Goal: Feedback & Contribution: Submit feedback/report problem

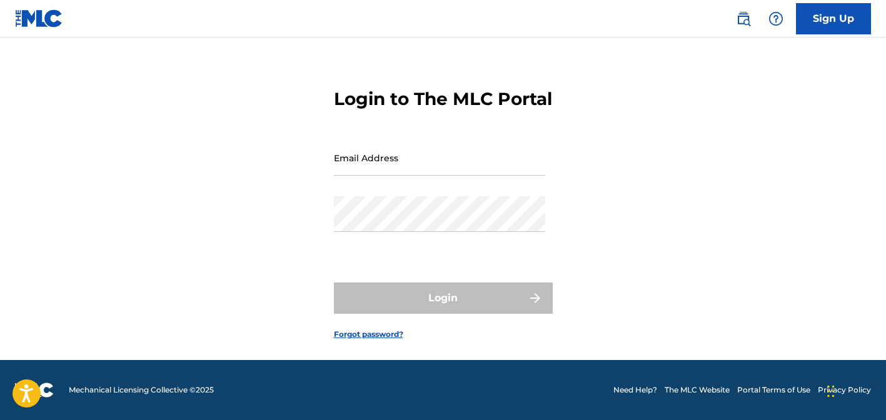
click at [398, 161] on input "Email Address" at bounding box center [439, 158] width 211 height 36
type input "[PERSON_NAME][EMAIL_ADDRESS][DOMAIN_NAME]"
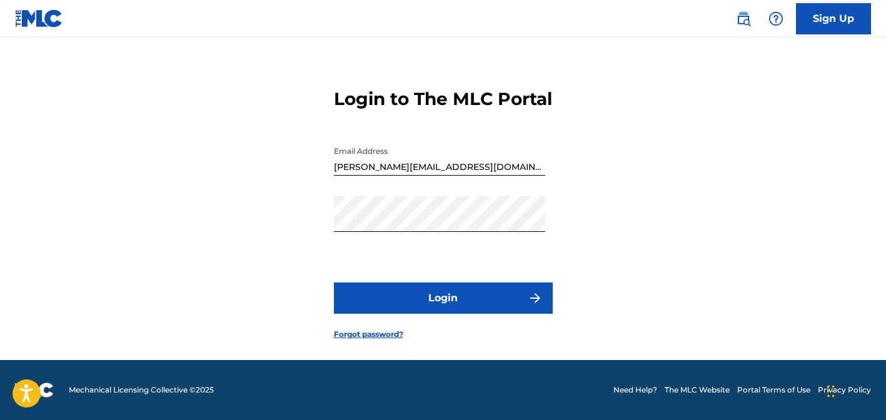
click at [433, 298] on button "Login" at bounding box center [443, 298] width 219 height 31
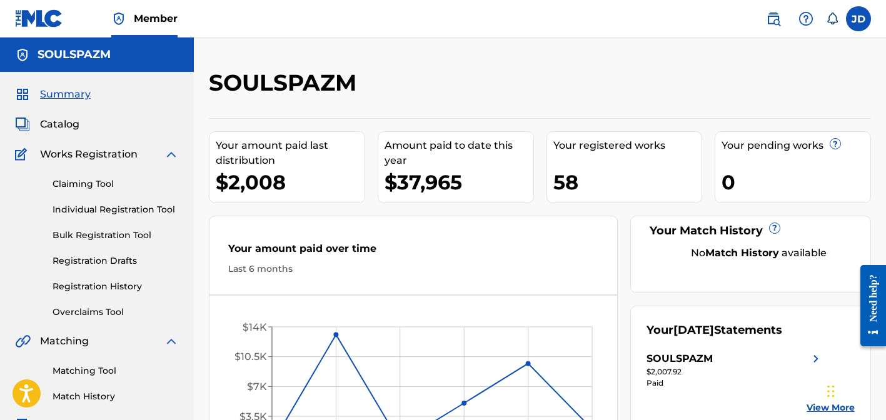
click at [68, 126] on span "Catalog" at bounding box center [59, 124] width 39 height 15
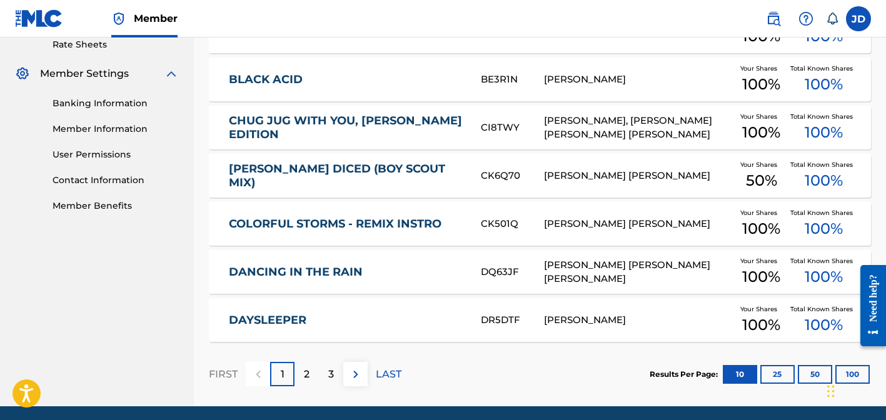
scroll to position [534, 0]
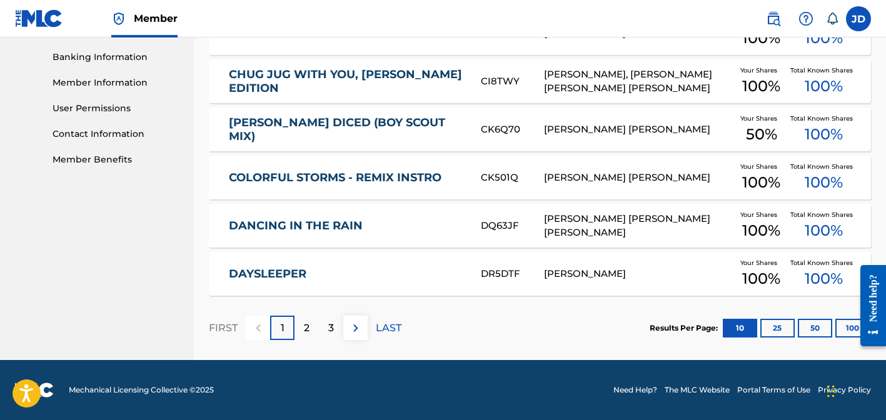
click at [350, 322] on img at bounding box center [355, 328] width 15 height 15
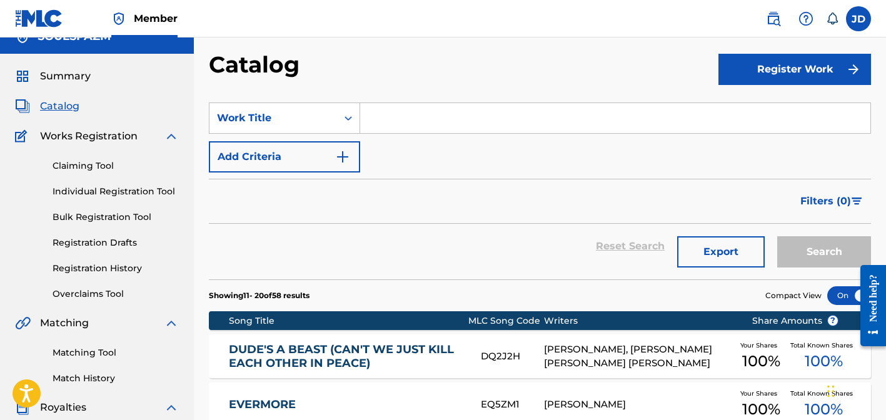
scroll to position [0, 0]
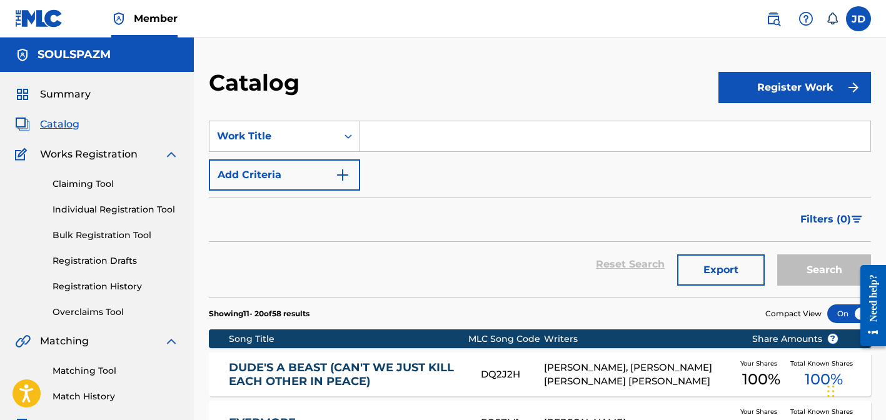
click at [774, 21] on img at bounding box center [773, 18] width 15 height 15
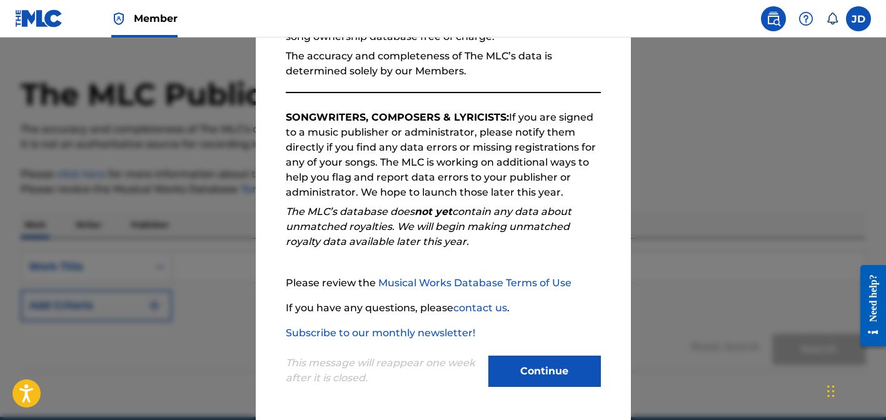
scroll to position [84, 0]
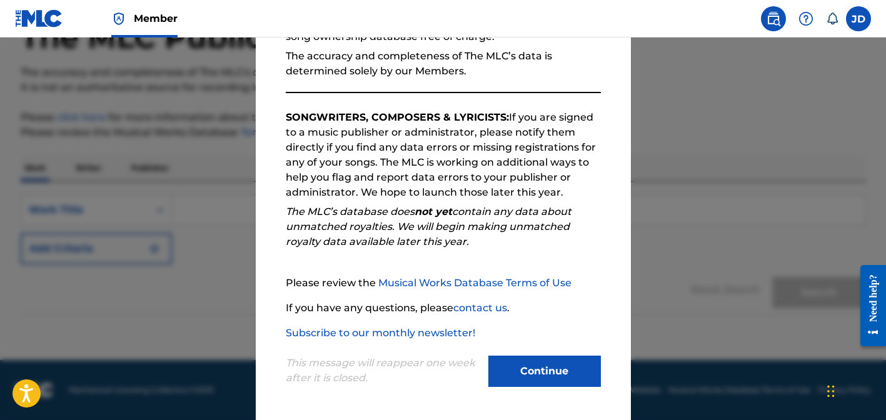
click at [525, 364] on button "Continue" at bounding box center [545, 371] width 113 height 31
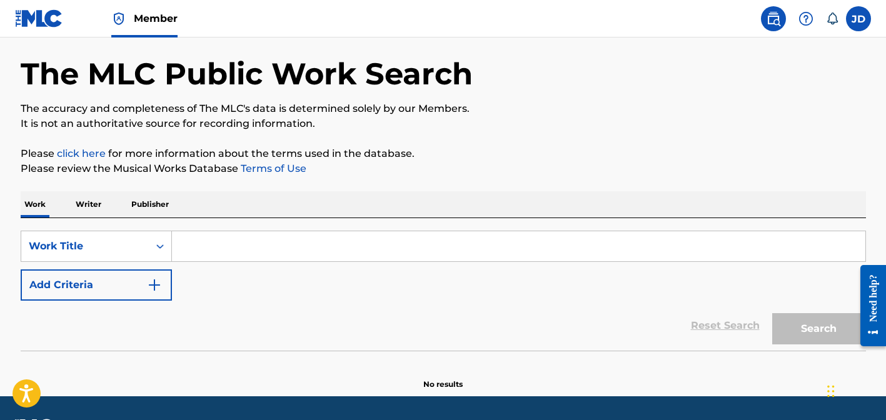
scroll to position [0, 0]
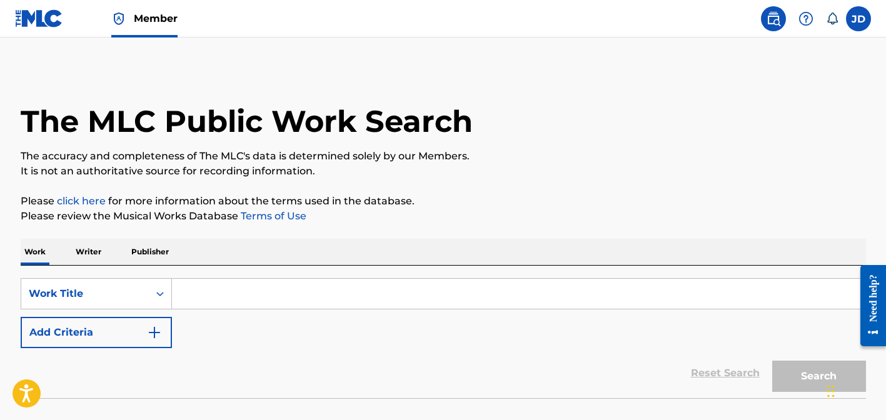
click at [158, 26] on link "Member" at bounding box center [144, 18] width 66 height 37
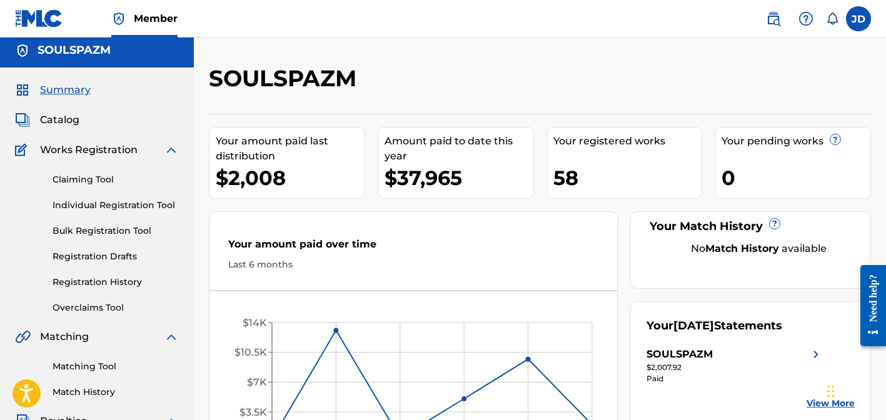
scroll to position [6, 0]
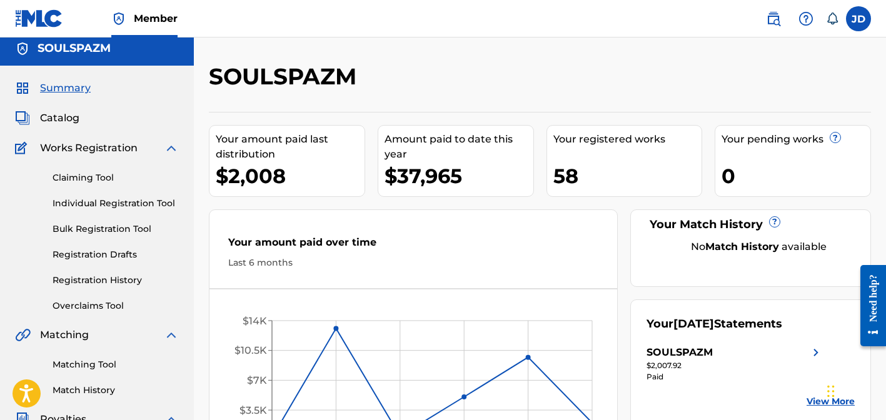
click at [106, 274] on link "Registration History" at bounding box center [116, 280] width 126 height 13
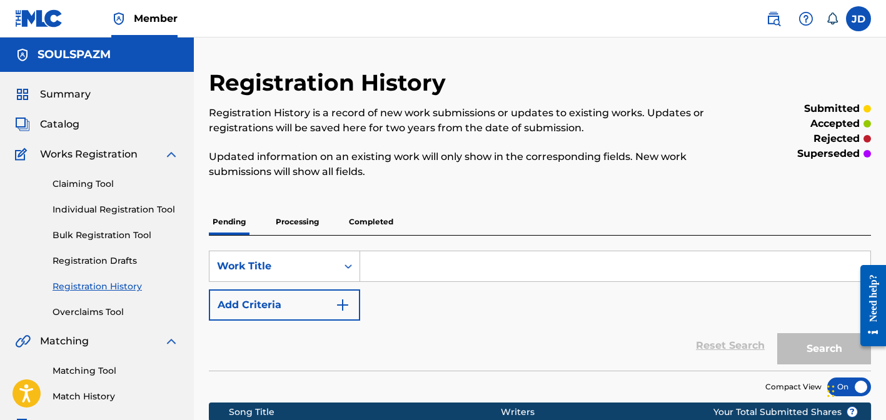
click at [108, 291] on link "Registration History" at bounding box center [116, 286] width 126 height 13
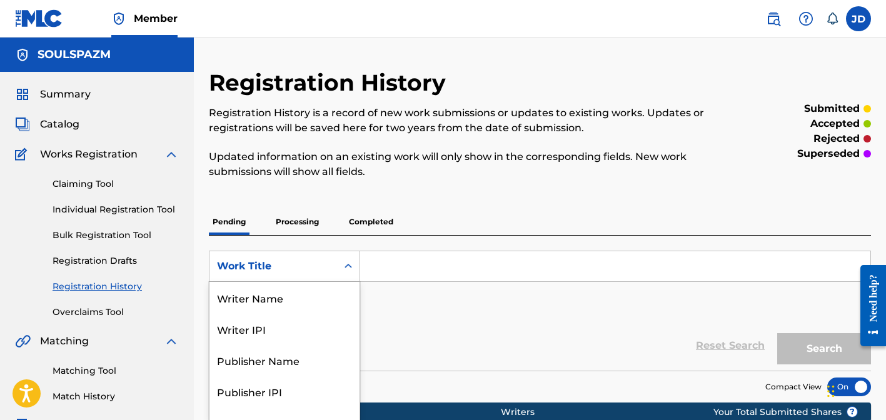
scroll to position [46, 0]
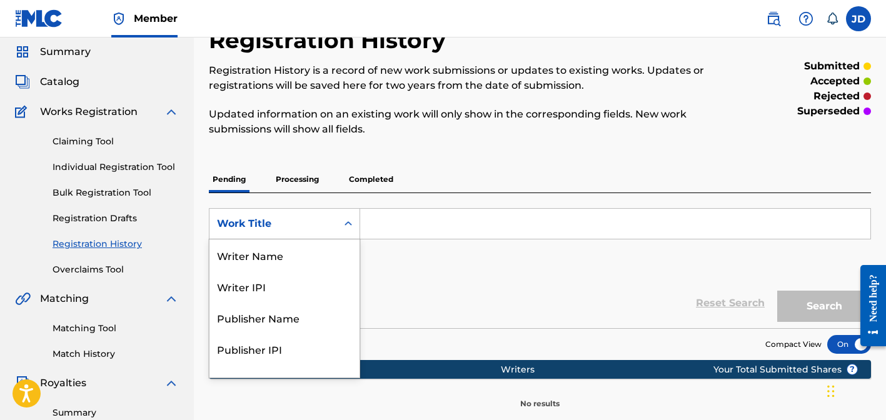
click at [350, 240] on div "Work Title selected, 8 of 8. 8 results available. Use Up and Down to choose opt…" at bounding box center [284, 223] width 151 height 31
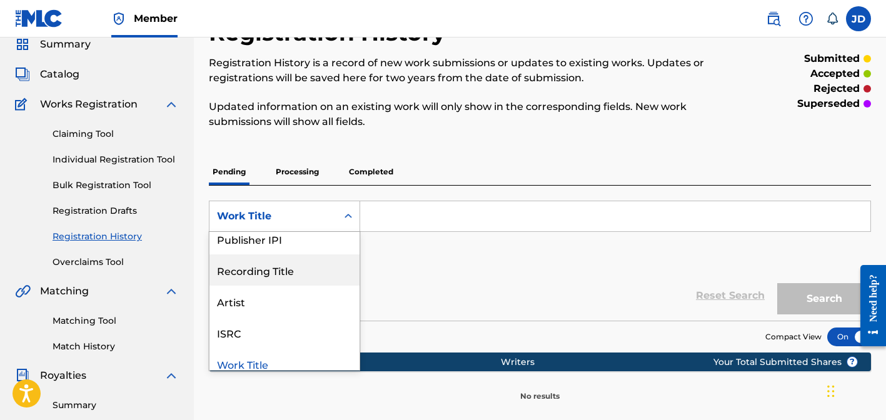
scroll to position [112, 0]
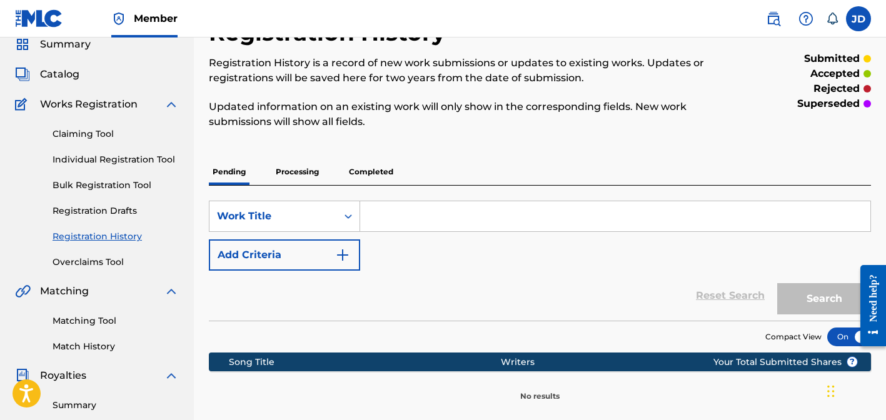
click at [558, 137] on div "Registration History Registration History is a record of new work submissions o…" at bounding box center [464, 81] width 510 height 125
click at [295, 166] on p "Processing" at bounding box center [297, 172] width 51 height 26
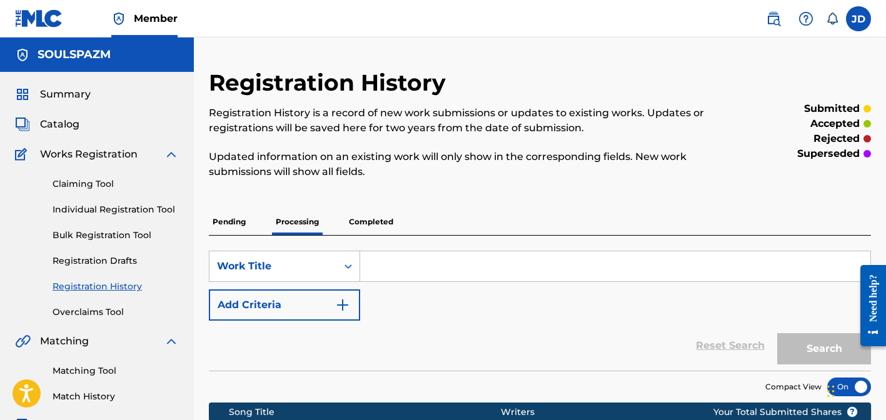
click at [368, 223] on p "Completed" at bounding box center [371, 222] width 52 height 26
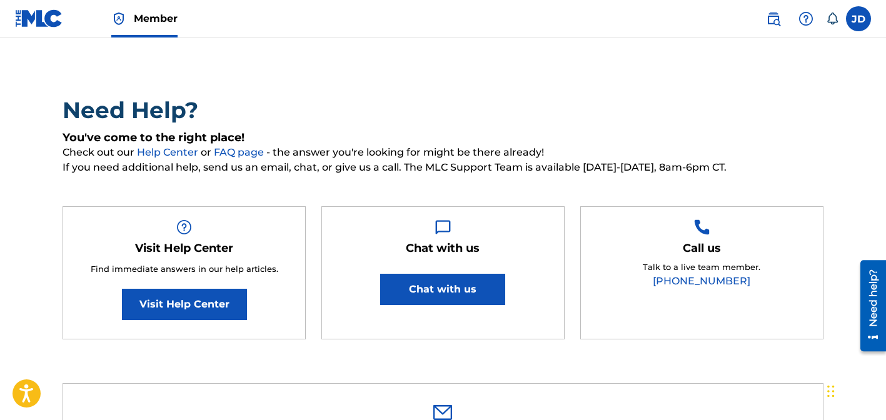
scroll to position [50, 0]
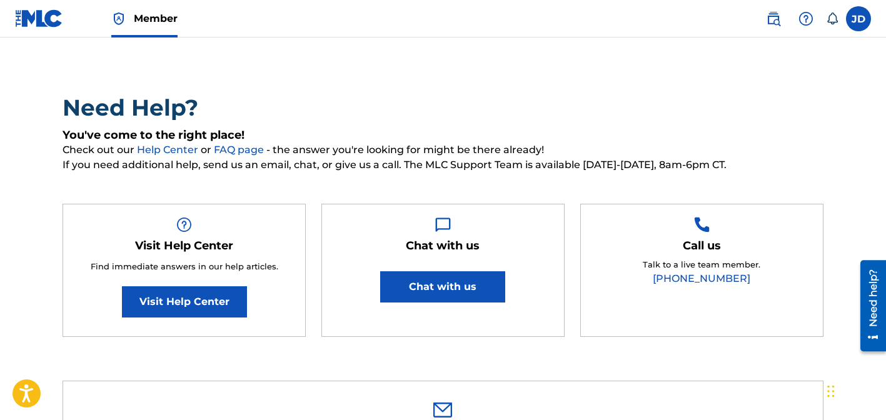
click at [595, 244] on div "Call us Talk to a live team member. [PHONE_NUMBER]" at bounding box center [702, 271] width 243 height 134
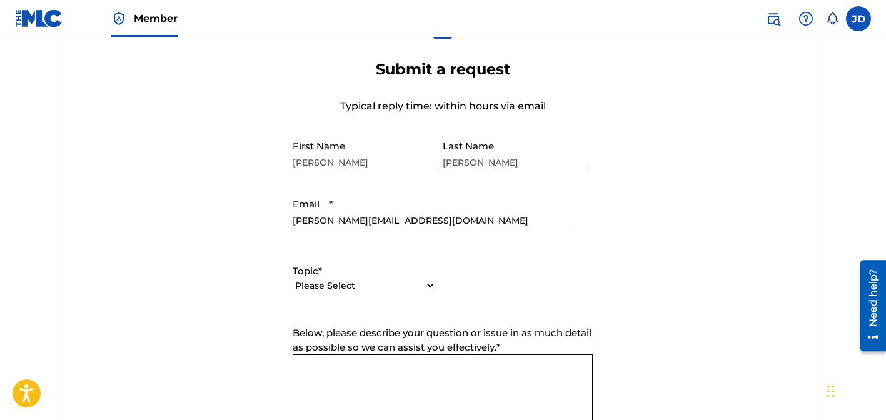
scroll to position [434, 0]
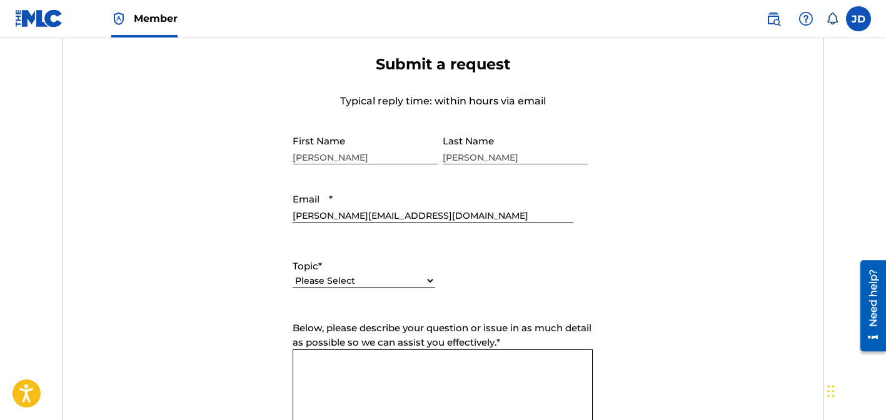
click at [429, 280] on select "Please Select I need help with my account I need help with managing my catalog …" at bounding box center [364, 281] width 143 height 13
select select "I need help with managing my catalog"
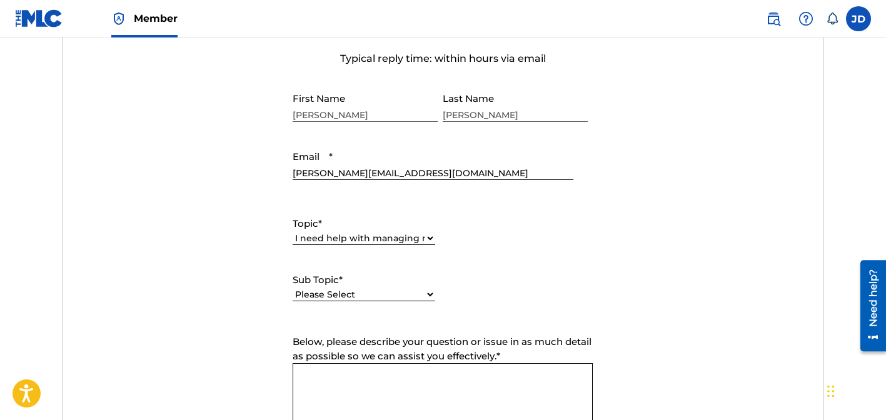
scroll to position [492, 0]
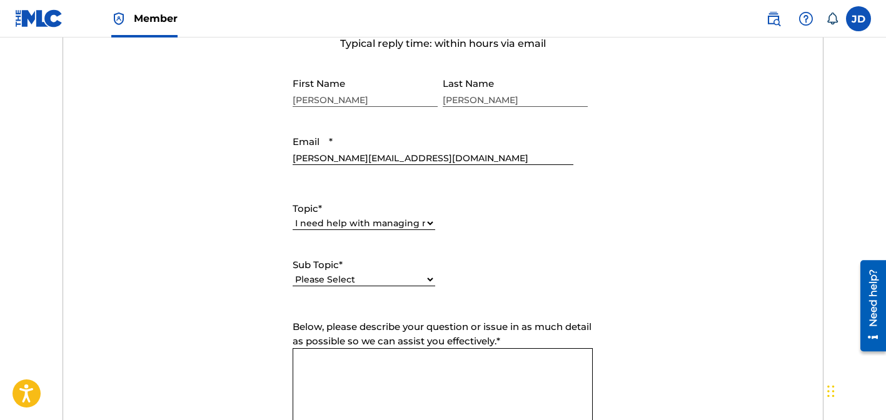
click at [431, 277] on select "Please Select I need help with CWR I need help registering my work(s) in The ML…" at bounding box center [364, 279] width 143 height 13
select select "I need help with a conflict or overclaim"
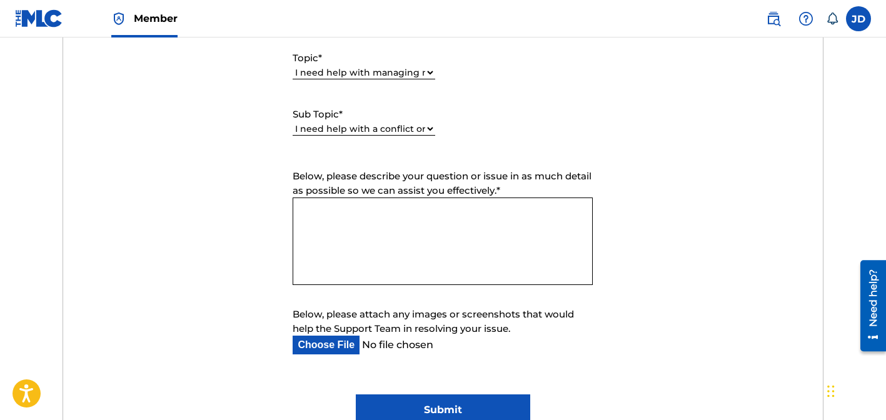
scroll to position [641, 0]
click at [380, 220] on textarea "Below, please describe your question or issue in as much detail as possible so …" at bounding box center [443, 243] width 300 height 88
paste textarea "Work Conflict: SOULSPAZM CONFLICTS (Various Works) - MLC Conflict Procedure ID …"
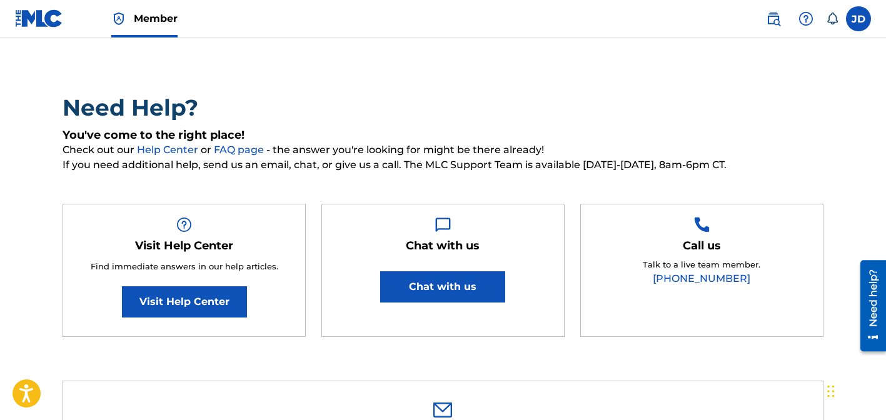
scroll to position [49, 0]
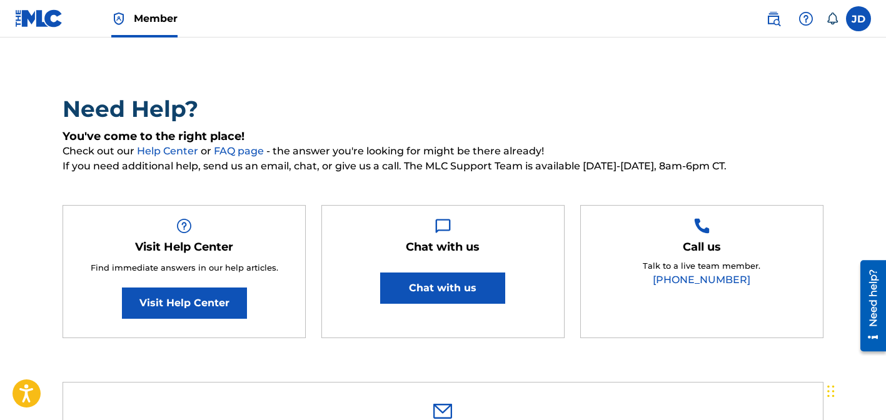
type textarea "Work Conflict: SOULSPAZM CONFLICTS (Various Works) - MLC Conflict Procedure ID …"
